Goal: Information Seeking & Learning: Learn about a topic

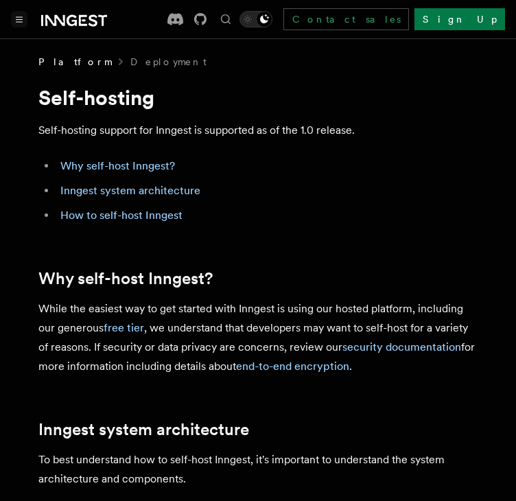
click at [25, 25] on button "Toggle navigation" at bounding box center [19, 19] width 16 height 16
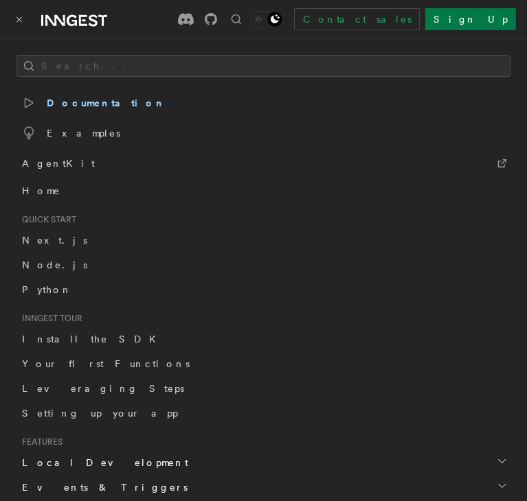
click at [67, 94] on span "Documentation" at bounding box center [93, 102] width 143 height 19
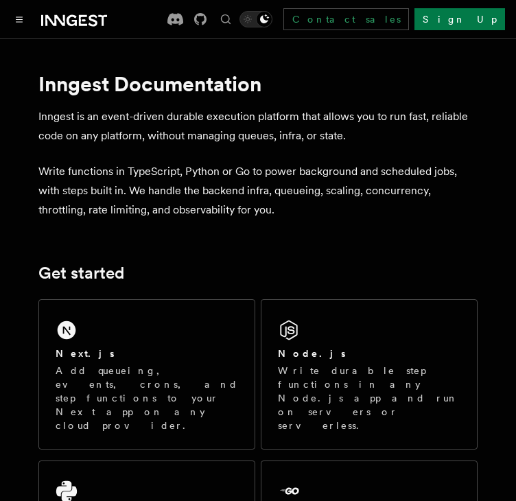
click at [365, 79] on h1 "Inngest Documentation" at bounding box center [257, 83] width 439 height 25
click at [377, 91] on h1 "Inngest Documentation" at bounding box center [257, 83] width 439 height 25
click at [409, 17] on link "Contact sales" at bounding box center [347, 19] width 126 height 22
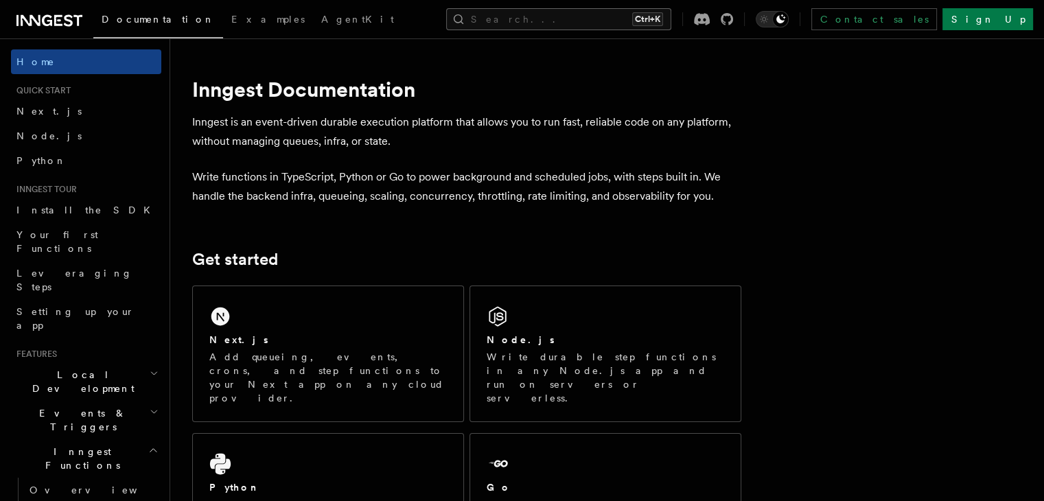
drag, startPoint x: 574, startPoint y: 38, endPoint x: 568, endPoint y: 25, distance: 13.8
click at [516, 36] on div "Documentation Examples AgentKit Search... Ctrl+K Contact sales Sign Up" at bounding box center [522, 19] width 1044 height 38
click at [516, 25] on button "Search... Ctrl+K" at bounding box center [558, 19] width 225 height 22
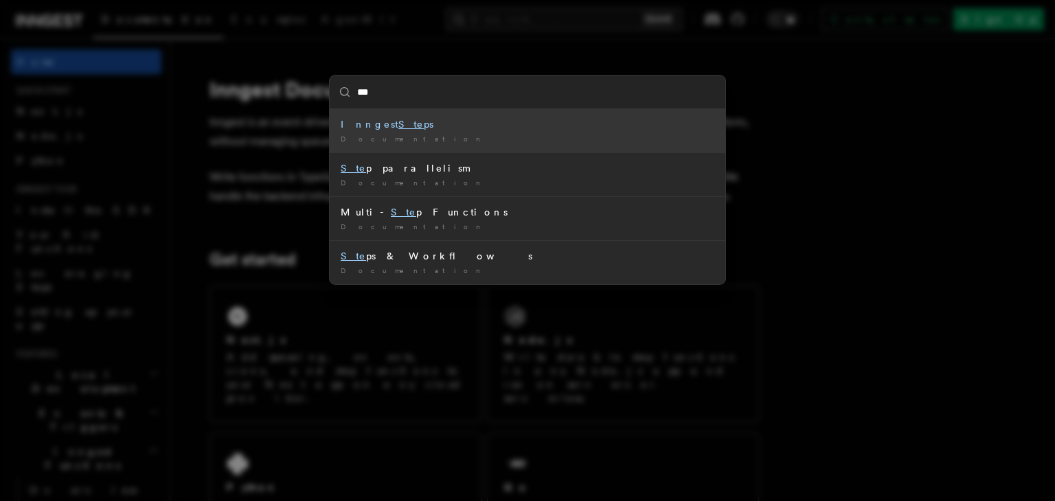
type input "****"
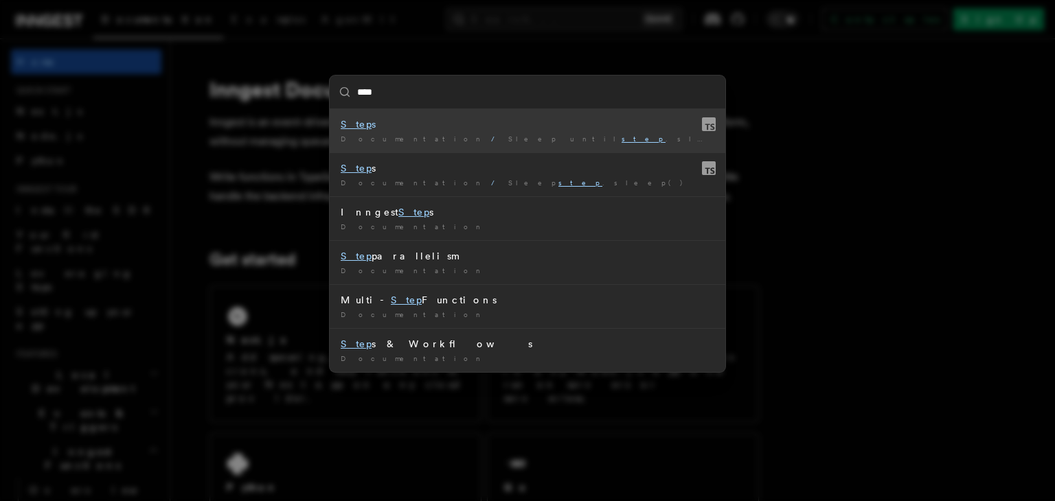
click at [412, 126] on div "Step s" at bounding box center [528, 124] width 374 height 14
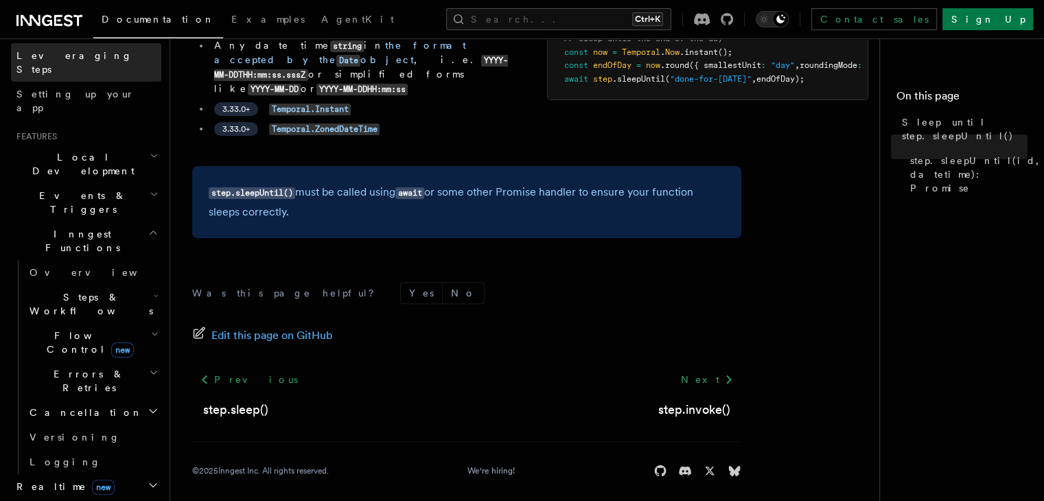
scroll to position [275, 0]
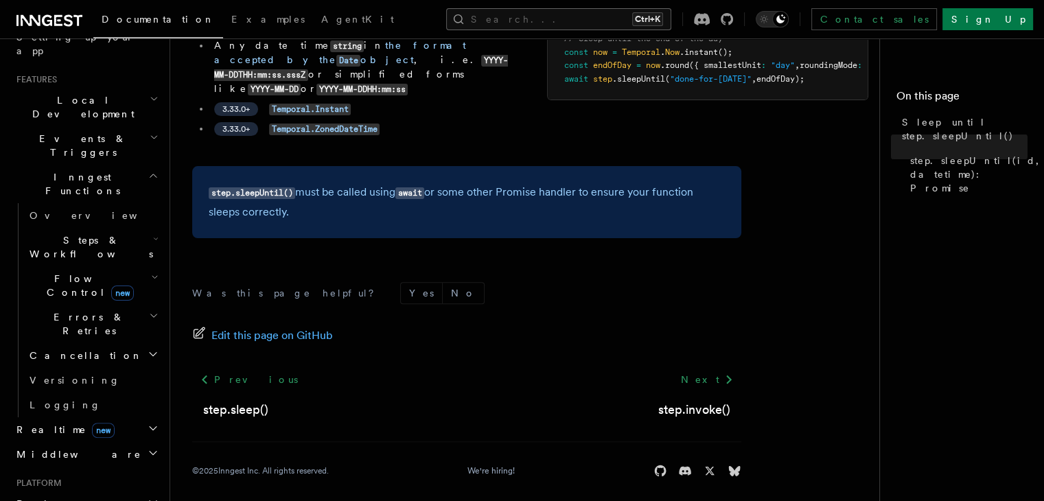
click at [516, 25] on button "Search... Ctrl+K" at bounding box center [558, 19] width 225 height 22
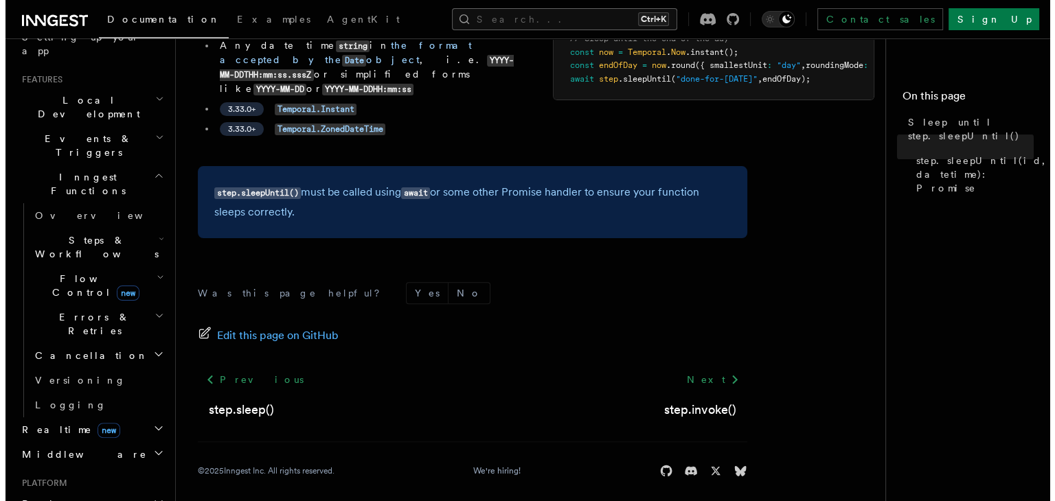
scroll to position [342, 0]
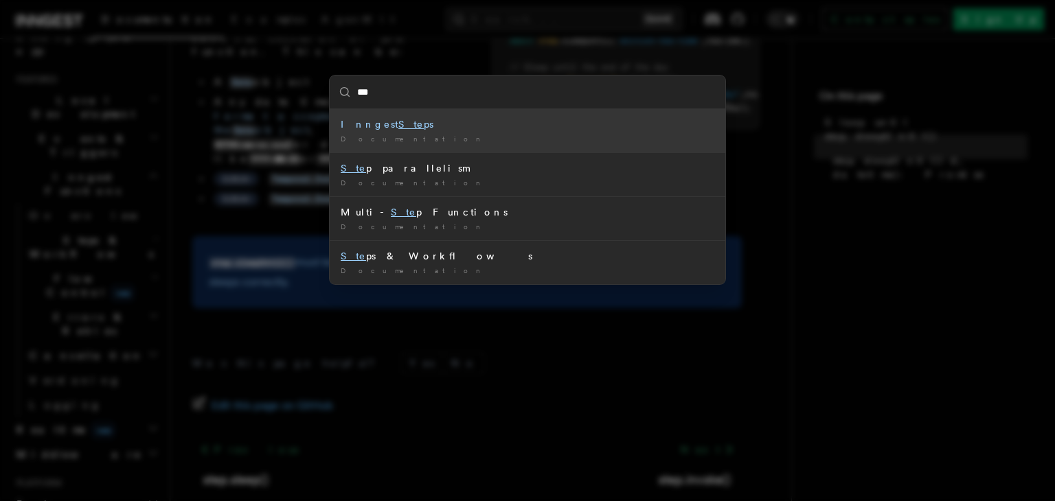
type input "****"
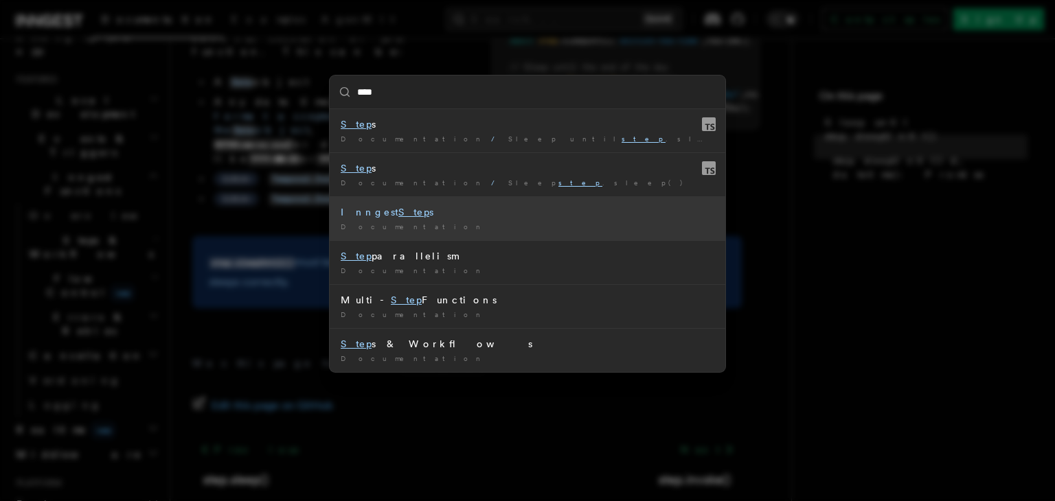
click at [460, 208] on div "Inngest Step s" at bounding box center [528, 212] width 374 height 14
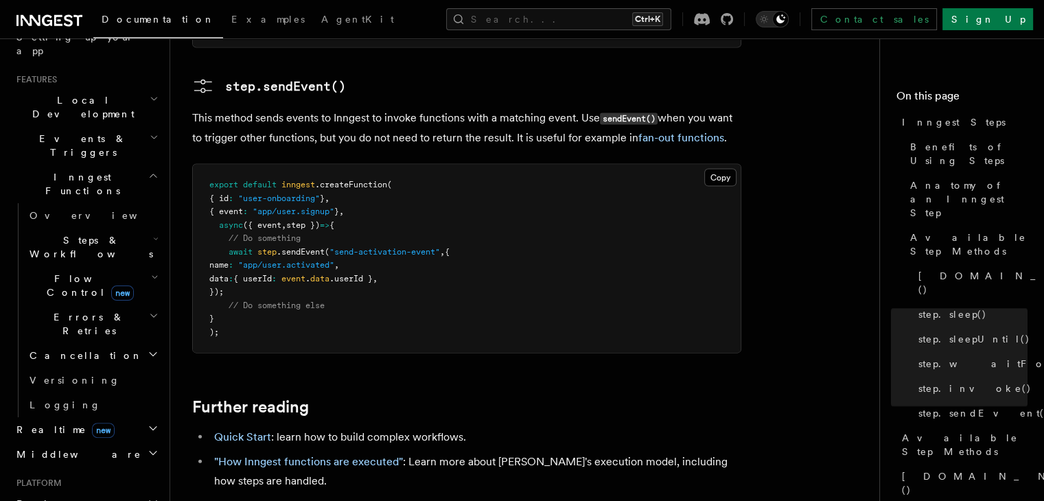
scroll to position [2985, 0]
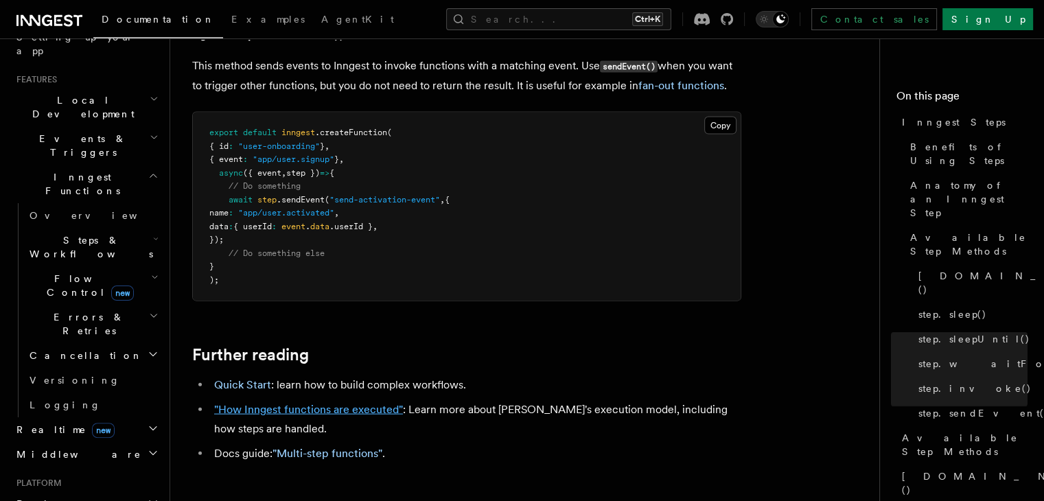
drag, startPoint x: 268, startPoint y: 322, endPoint x: 273, endPoint y: 317, distance: 7.3
click at [269, 400] on li ""How Inngest functions are executed" : Learn more about [PERSON_NAME]'s executi…" at bounding box center [475, 419] width 531 height 38
click at [277, 403] on link ""How Inngest functions are executed"" at bounding box center [308, 409] width 189 height 13
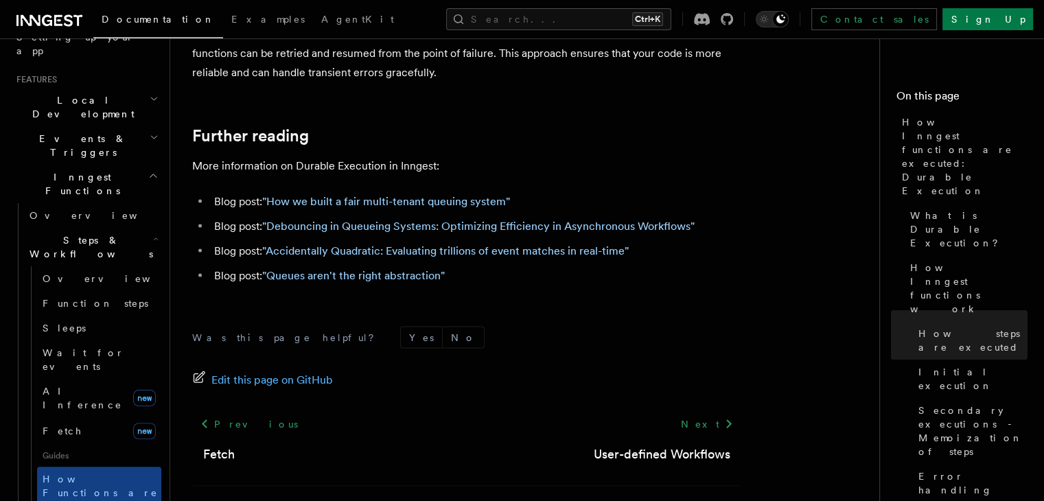
scroll to position [2755, 0]
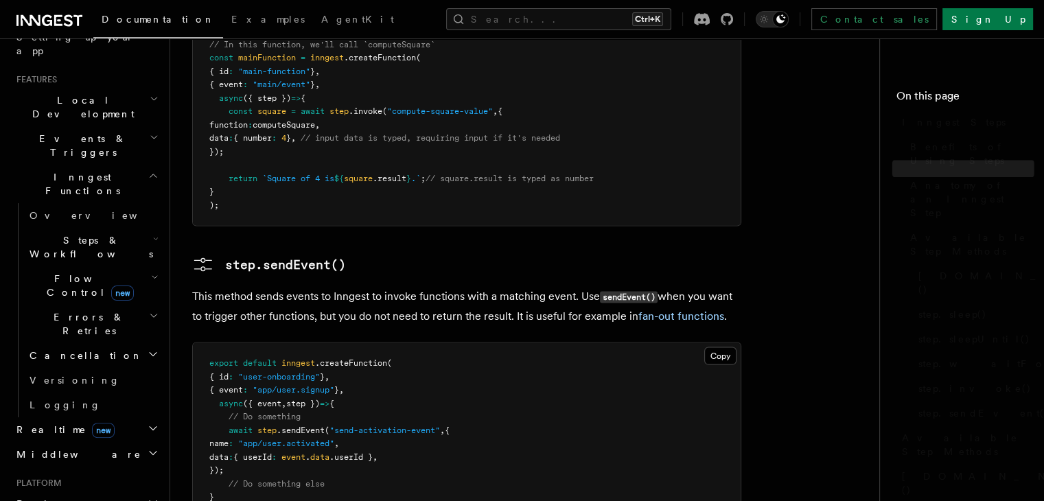
scroll to position [2985, 0]
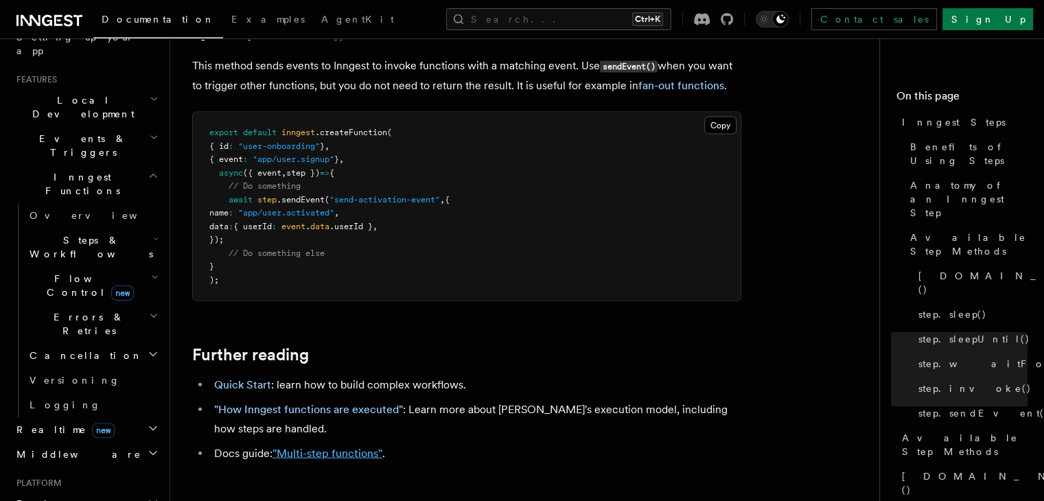
click at [305, 447] on link ""Multi-step functions"" at bounding box center [328, 453] width 110 height 13
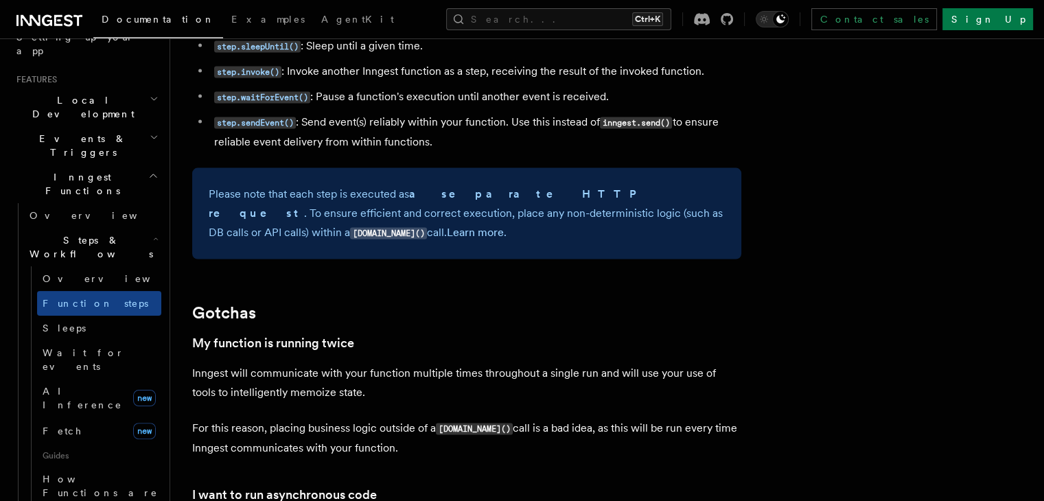
scroll to position [3090, 0]
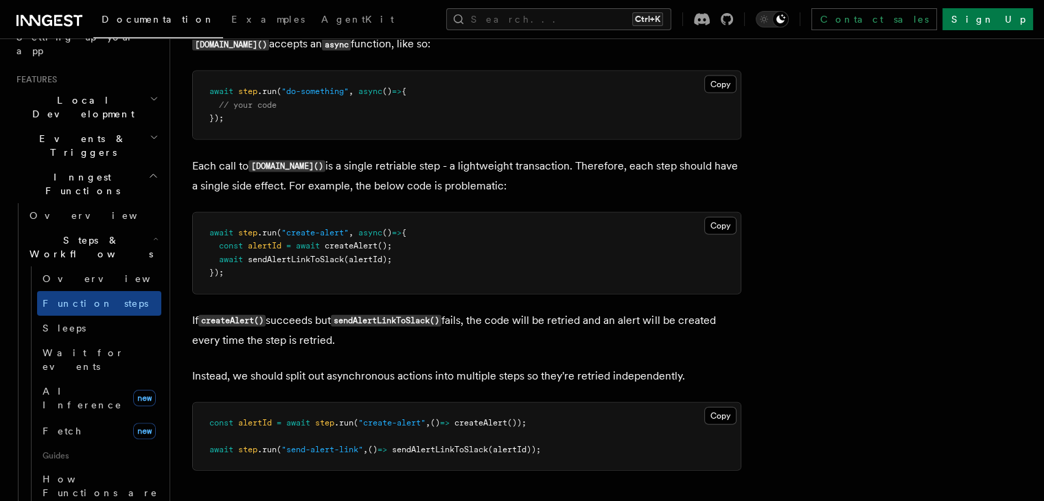
click at [67, 1] on div "Documentation Examples AgentKit Search... Ctrl+K Contact sales Sign Up" at bounding box center [522, 19] width 1044 height 38
click at [71, 23] on icon at bounding box center [68, 20] width 9 height 12
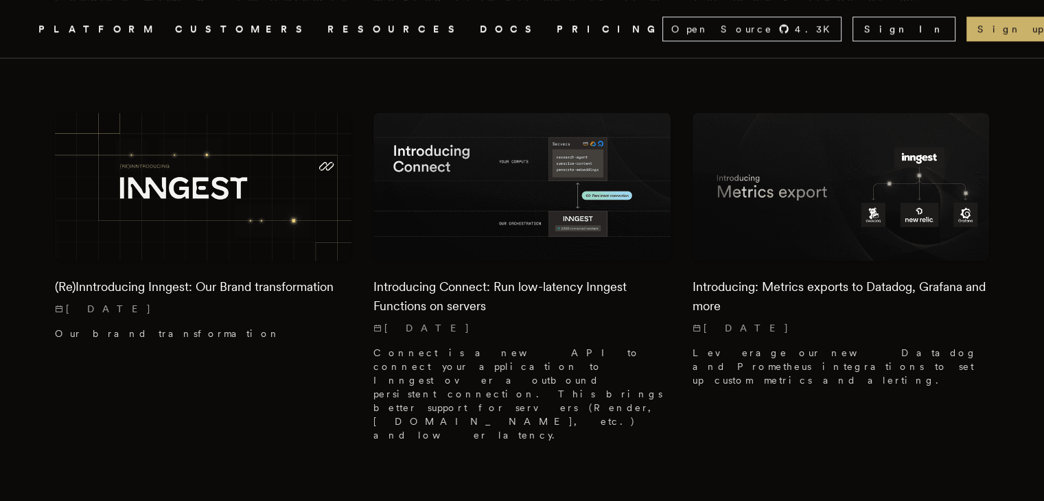
scroll to position [1854, 0]
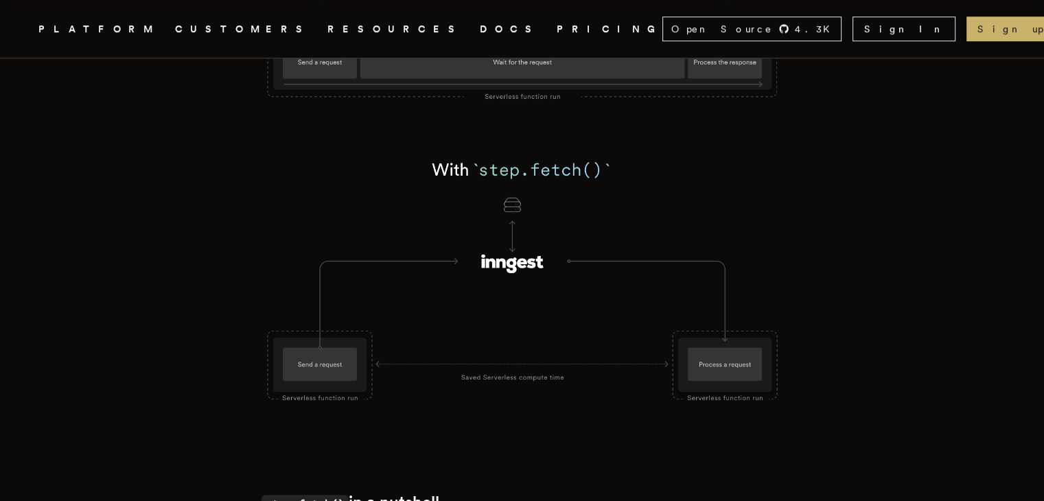
scroll to position [1305, 0]
